Goal: Book appointment/travel/reservation

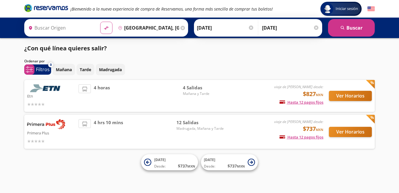
type input "[GEOGRAPHIC_DATA], [GEOGRAPHIC_DATA]"
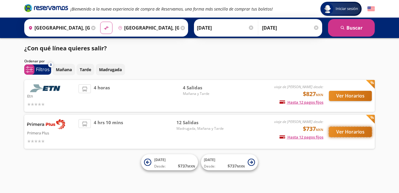
click at [348, 133] on button "Ver Horarios" at bounding box center [350, 132] width 43 height 10
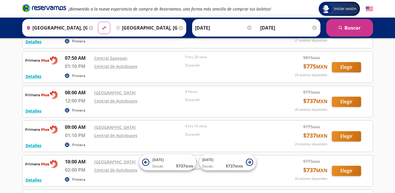
scroll to position [58, 0]
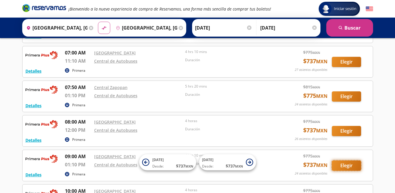
click at [344, 165] on button "Elegir" at bounding box center [346, 165] width 29 height 10
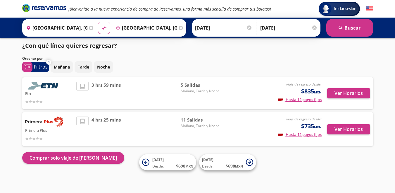
scroll to position [3, 0]
click at [347, 130] on button "Ver Horarios" at bounding box center [348, 129] width 43 height 10
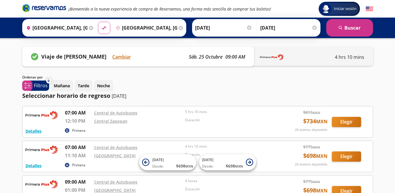
scroll to position [29, 0]
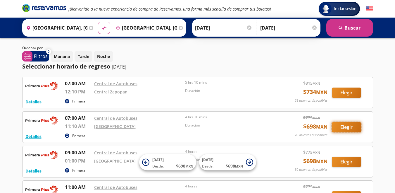
click at [340, 126] on button "Elegir" at bounding box center [346, 127] width 29 height 10
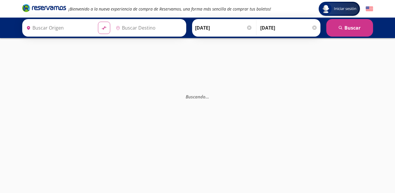
type input "[GEOGRAPHIC_DATA], [GEOGRAPHIC_DATA]"
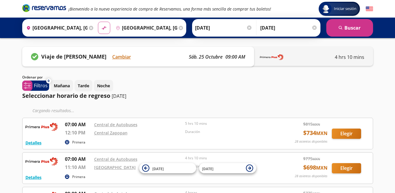
scroll to position [3, 0]
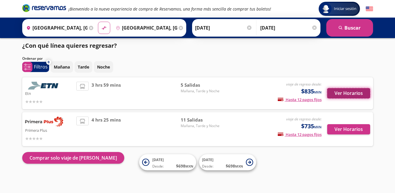
click at [342, 93] on button "Ver Horarios" at bounding box center [348, 93] width 43 height 10
